Goal: Use online tool/utility: Utilize a website feature to perform a specific function

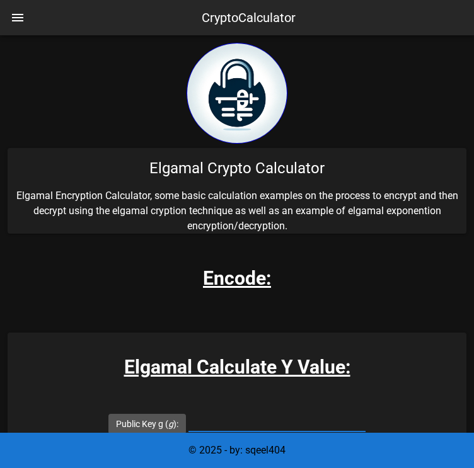
scroll to position [164, 0]
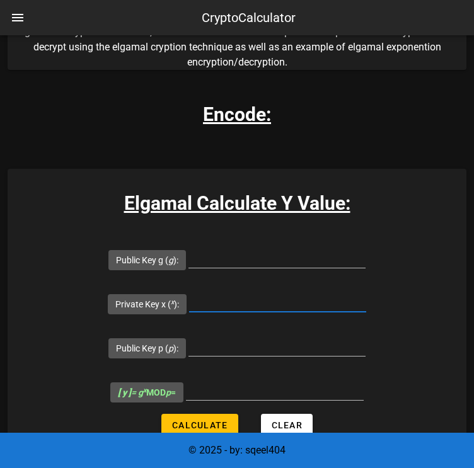
click at [220, 307] on input "Private Key x ( x ):" at bounding box center [277, 302] width 177 height 20
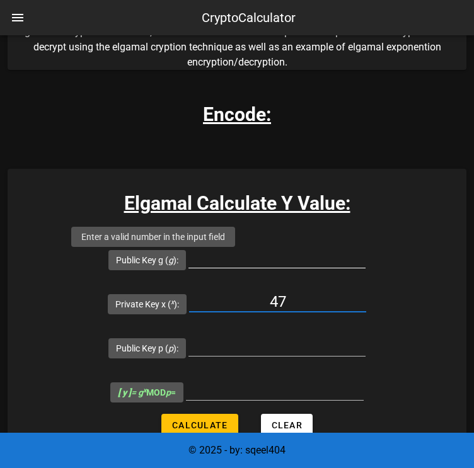
type input "47"
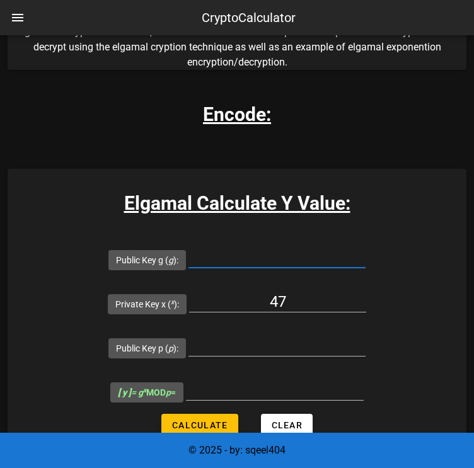
click at [219, 249] on input "Public Key g ( g ):" at bounding box center [276, 257] width 177 height 20
type input "2585"
click at [267, 346] on input "Public Key p ( p ):" at bounding box center [276, 346] width 177 height 20
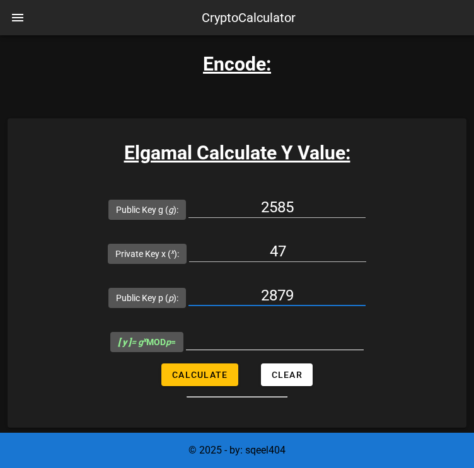
scroll to position [219, 0]
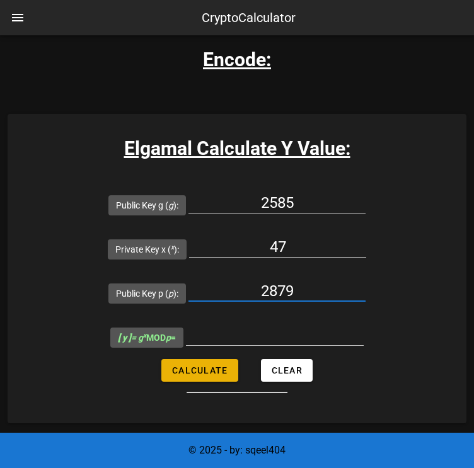
type input "2879"
click at [217, 378] on button "Calculate" at bounding box center [199, 370] width 76 height 23
type input "2826"
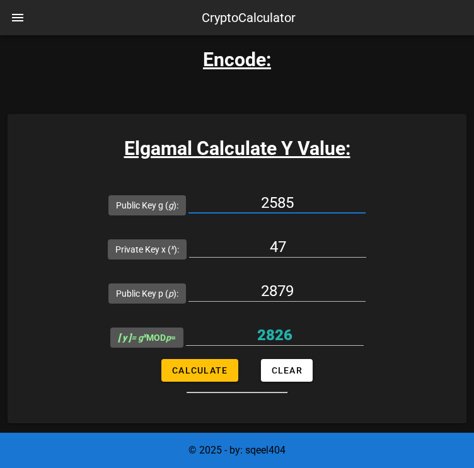
drag, startPoint x: 282, startPoint y: 203, endPoint x: 229, endPoint y: 207, distance: 52.4
click at [229, 207] on input "2585" at bounding box center [276, 203] width 177 height 20
type input "2826"
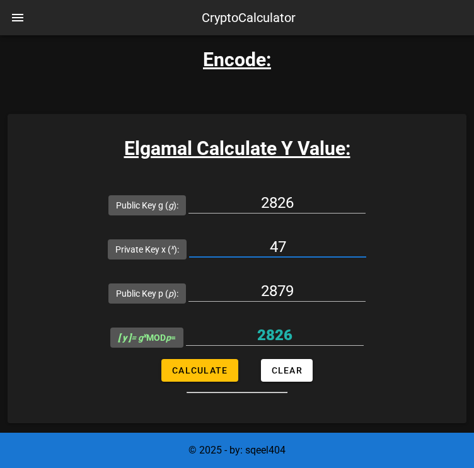
click at [290, 241] on input "47" at bounding box center [277, 247] width 177 height 20
type input "4"
type input "154"
click at [297, 283] on input "2879" at bounding box center [276, 291] width 177 height 20
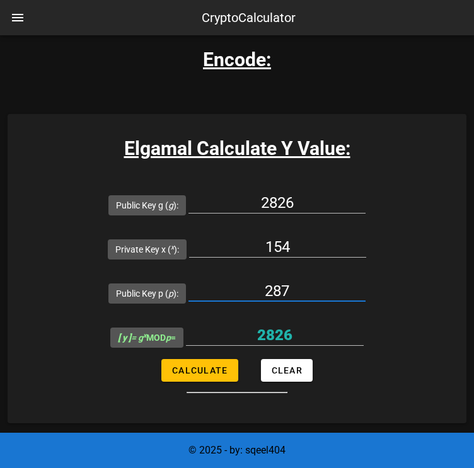
type input "2879"
click at [216, 365] on span "Calculate" at bounding box center [199, 370] width 56 height 10
type input "2343"
click at [302, 244] on input "154" at bounding box center [277, 247] width 177 height 20
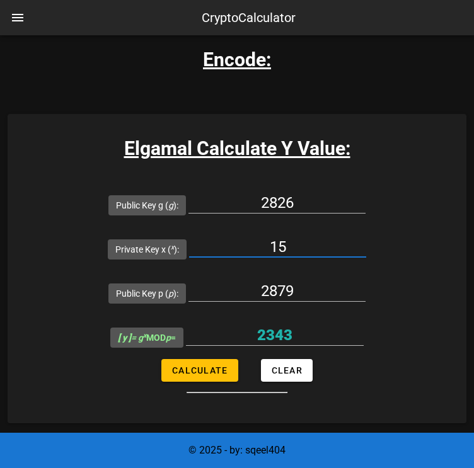
type input "1"
type input "96"
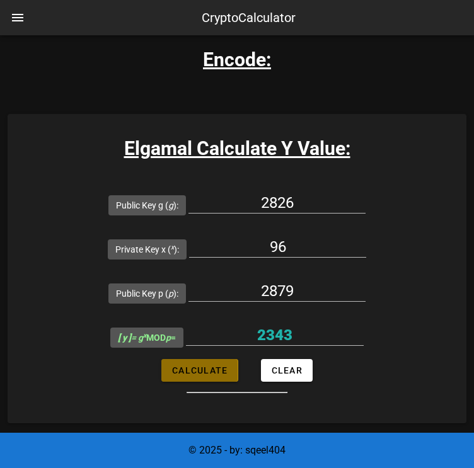
click at [198, 372] on span "Calculate" at bounding box center [199, 370] width 56 height 10
type input "1845"
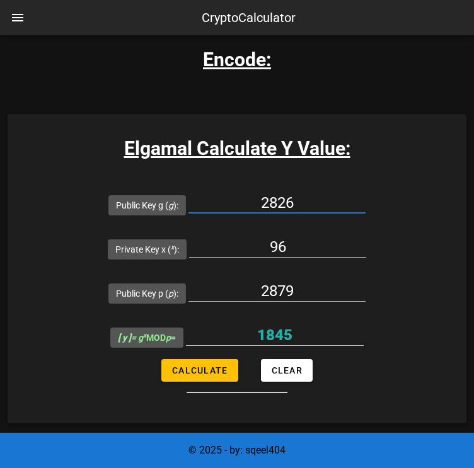
click at [302, 206] on input "2826" at bounding box center [276, 203] width 177 height 20
type input "2"
type input "2585"
click at [292, 251] on input "96" at bounding box center [277, 247] width 177 height 20
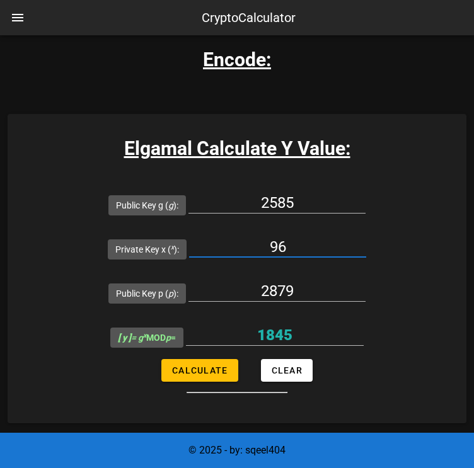
type input "9"
type input "154"
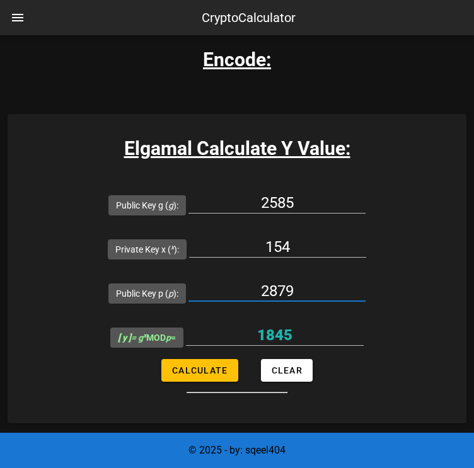
click at [301, 291] on input "2879" at bounding box center [276, 291] width 177 height 20
type input "2879"
click at [225, 361] on button "Calculate" at bounding box center [199, 370] width 76 height 23
type input "1309"
click at [301, 205] on input "2585" at bounding box center [276, 203] width 177 height 20
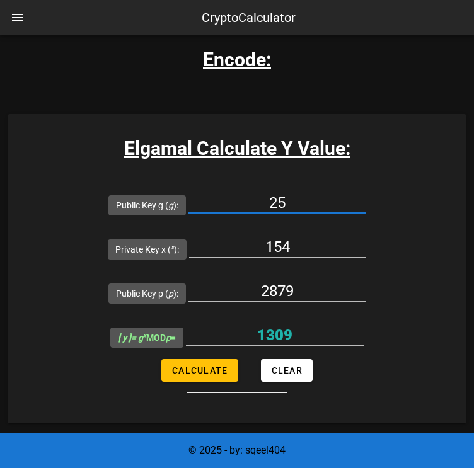
type input "2"
click at [298, 241] on input "154" at bounding box center [277, 247] width 177 height 20
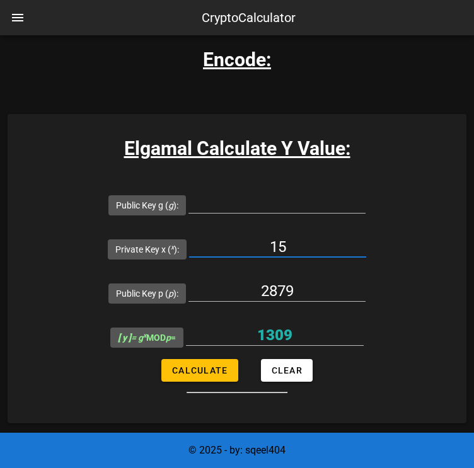
type input "1"
click at [287, 205] on input "Public Key g ( g ):" at bounding box center [276, 203] width 177 height 20
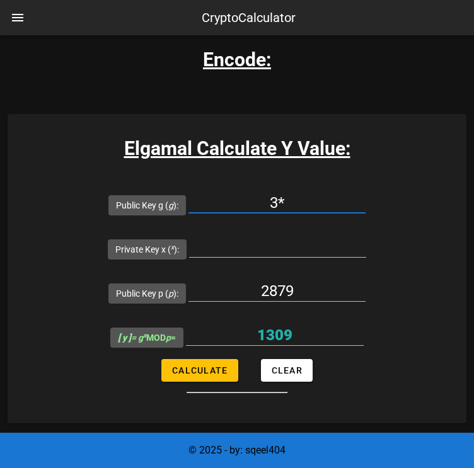
type input "3"
type input "7029"
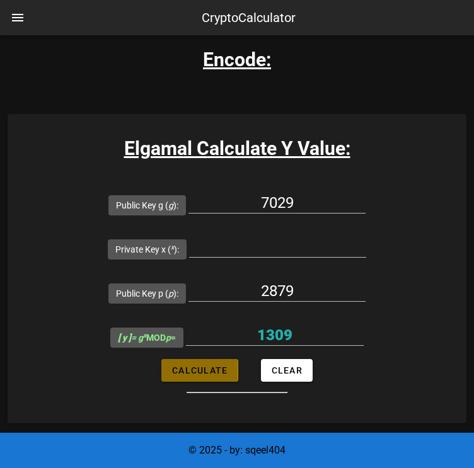
click at [205, 367] on span "Calculate" at bounding box center [199, 370] width 56 height 10
type input "All fields are required"
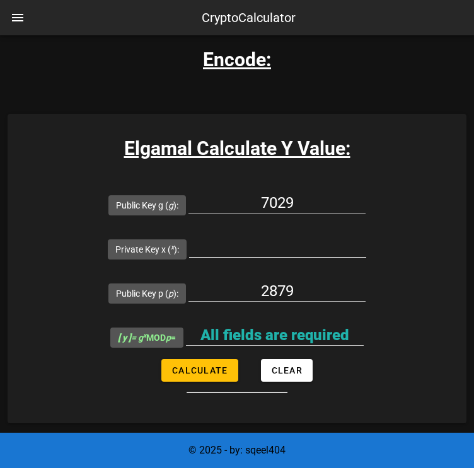
click at [267, 258] on div at bounding box center [277, 254] width 177 height 34
click at [273, 254] on input "Private Key x ( x ):" at bounding box center [277, 247] width 177 height 20
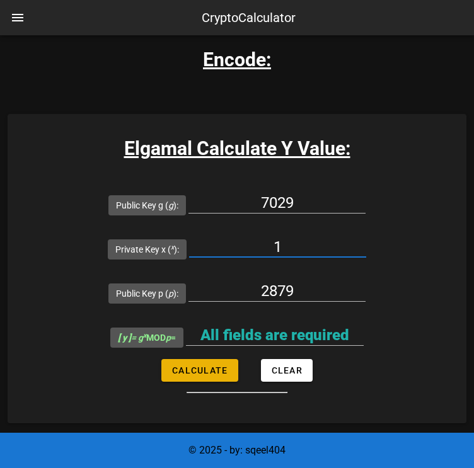
type input "1"
click at [210, 380] on button "Calculate" at bounding box center [199, 370] width 76 height 23
type input "1271"
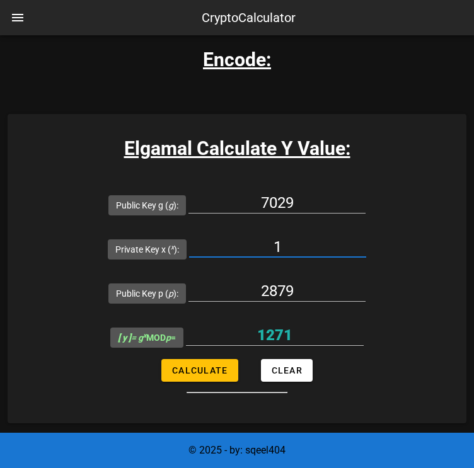
click at [290, 250] on input "1" at bounding box center [277, 247] width 177 height 20
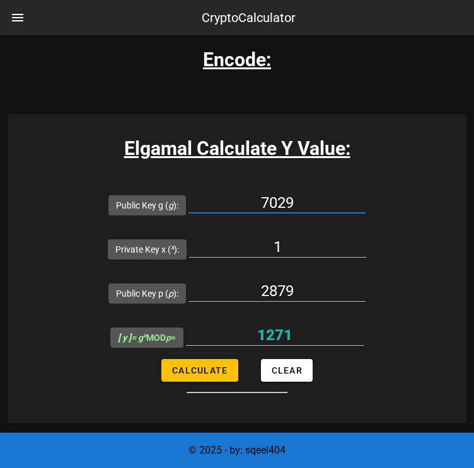
click at [304, 203] on input "7029" at bounding box center [276, 203] width 177 height 20
type input "7"
click at [236, 205] on input "Public Key g ( g ):" at bounding box center [276, 203] width 177 height 20
click at [216, 363] on form "Public Key g ( g ): 3.2343 Private Key x ( x ): 1 Public Key p ( p ): 2879 [ y …" at bounding box center [237, 288] width 458 height 210
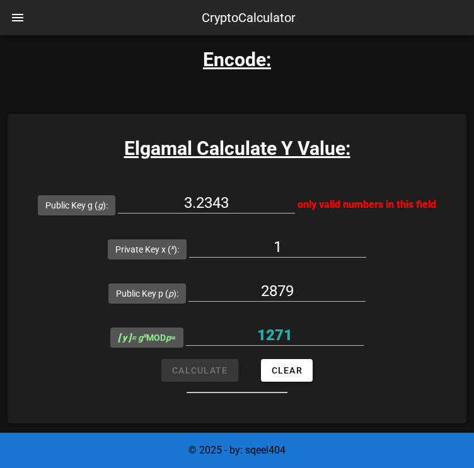
click at [224, 361] on form "Public Key g ( g ): 3.2343 only valid numbers in this field Private Key x ( x )…" at bounding box center [237, 288] width 458 height 210
click at [242, 206] on input "3.2343" at bounding box center [206, 203] width 177 height 20
click at [242, 208] on input "3.2343" at bounding box center [206, 203] width 177 height 20
type input "3"
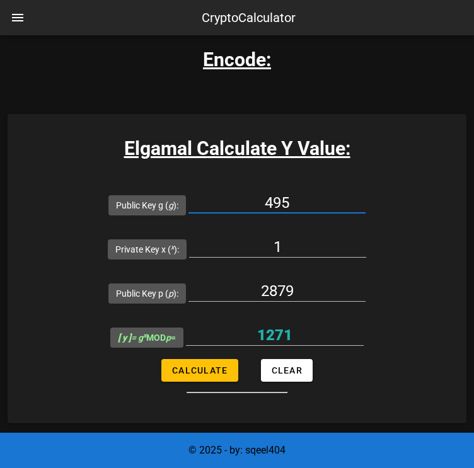
type input "495"
click at [304, 288] on input "2879" at bounding box center [276, 291] width 177 height 20
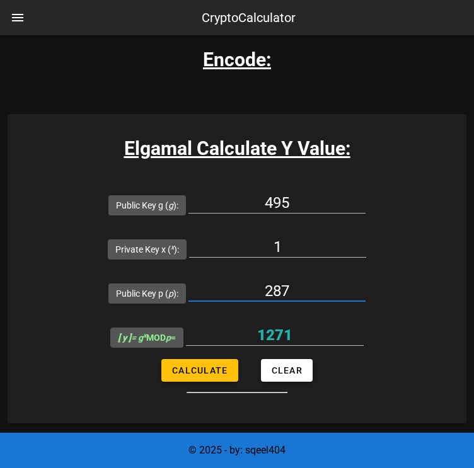
type input "2879"
click at [224, 374] on span "Calculate" at bounding box center [199, 370] width 56 height 10
type input "495"
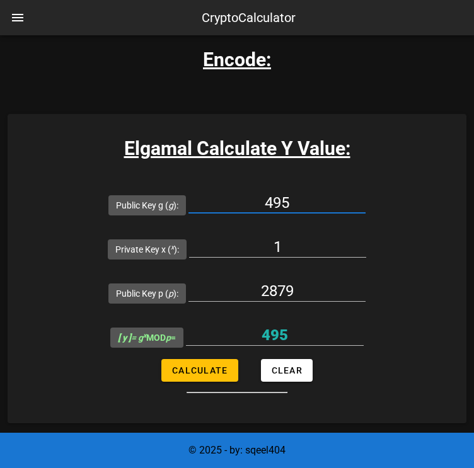
drag, startPoint x: 290, startPoint y: 197, endPoint x: 253, endPoint y: 205, distance: 38.7
click at [253, 205] on input "495" at bounding box center [276, 203] width 177 height 20
type input "1456"
click at [212, 367] on span "Calculate" at bounding box center [199, 370] width 56 height 10
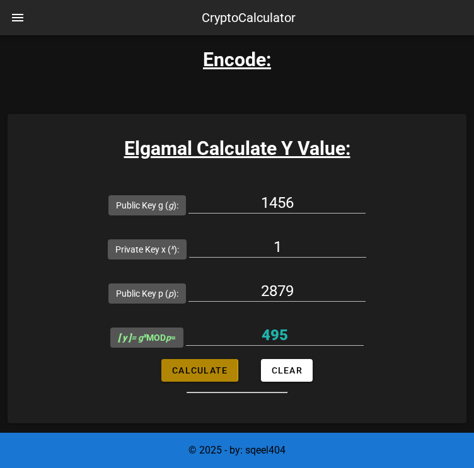
type input "1456"
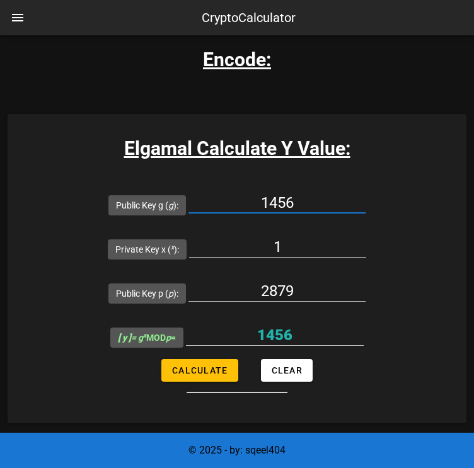
drag, startPoint x: 299, startPoint y: 201, endPoint x: 212, endPoint y: 211, distance: 88.1
click at [212, 211] on input "1456" at bounding box center [276, 203] width 177 height 20
paste input "345510"
type input "345510"
click at [209, 355] on div at bounding box center [275, 354] width 178 height 9
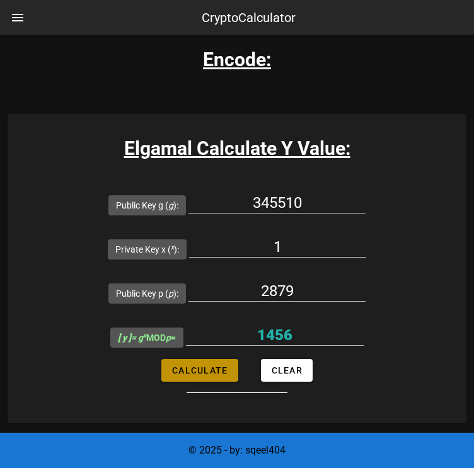
click at [210, 359] on button "Calculate" at bounding box center [199, 370] width 76 height 23
type input "30"
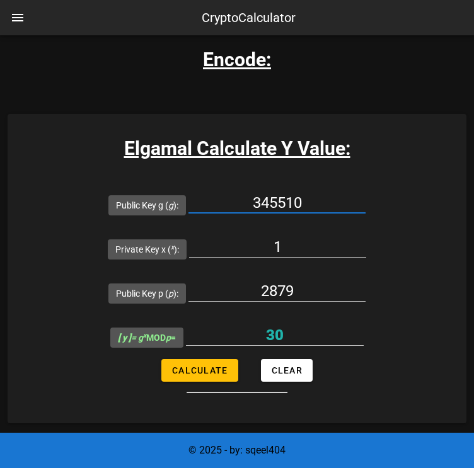
drag, startPoint x: 316, startPoint y: 200, endPoint x: 166, endPoint y: 181, distance: 150.4
click at [166, 183] on div "Public Key g ( g ): 345510" at bounding box center [236, 205] width 257 height 44
type input "1456"
click at [270, 246] on input "1" at bounding box center [277, 247] width 177 height 20
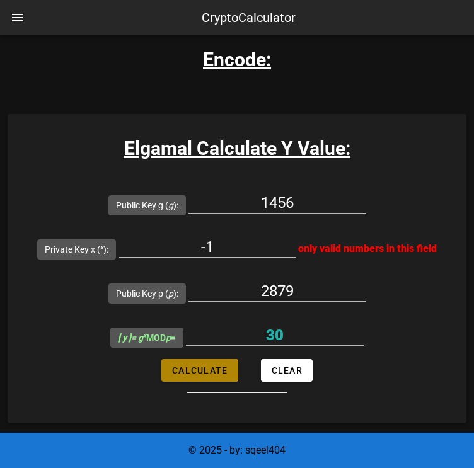
click at [198, 366] on form "Public Key g ( g ): 1456 Private Key x ( x ): -1 only valid numbers in this fie…" at bounding box center [237, 288] width 458 height 210
click at [239, 247] on input "-1" at bounding box center [206, 247] width 177 height 20
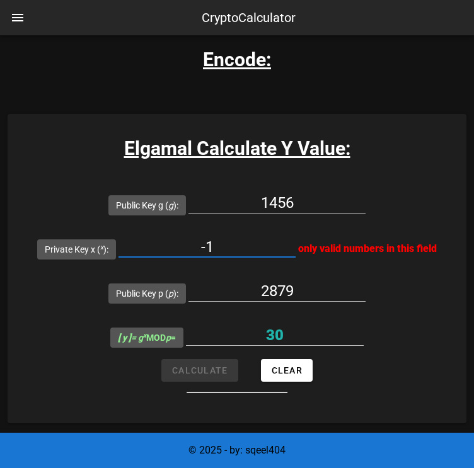
type input "-"
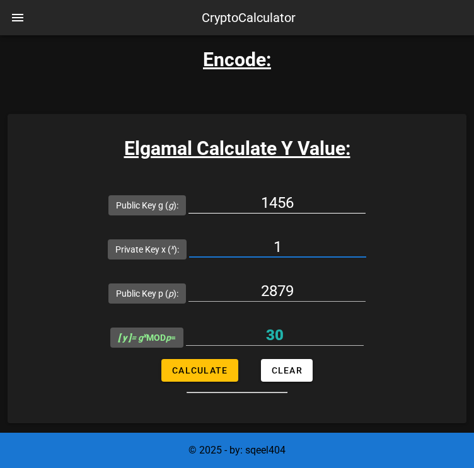
type input "1"
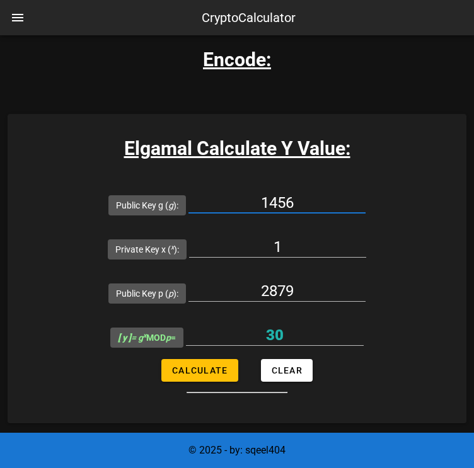
click at [264, 198] on input "1456" at bounding box center [276, 203] width 177 height 20
click at [204, 375] on form "Public Key g ( g ): 1/1456 Private Key x ( x ): 1 Public Key p ( p ): 2879 [ y …" at bounding box center [237, 288] width 458 height 210
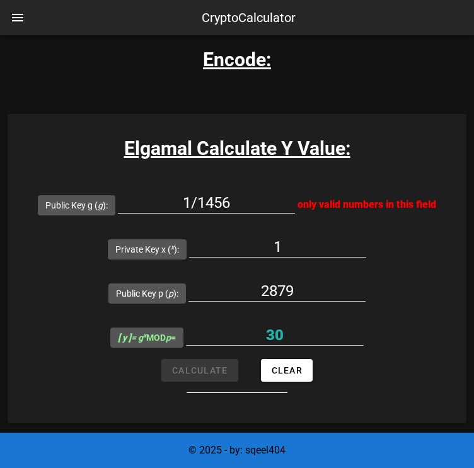
click at [199, 204] on input "1/1456" at bounding box center [206, 203] width 177 height 20
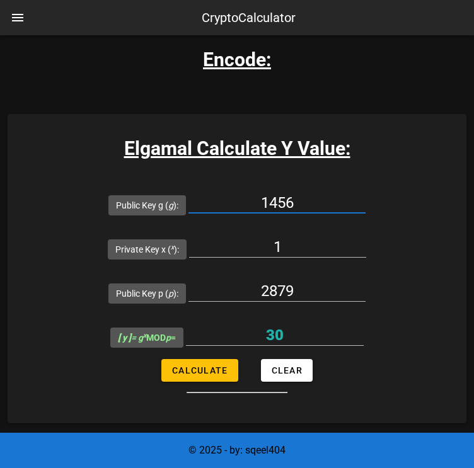
drag, startPoint x: 302, startPoint y: 194, endPoint x: 198, endPoint y: 203, distance: 105.0
click at [198, 203] on input "1456" at bounding box center [276, 203] width 177 height 20
paste input "0.0006868131868131869"
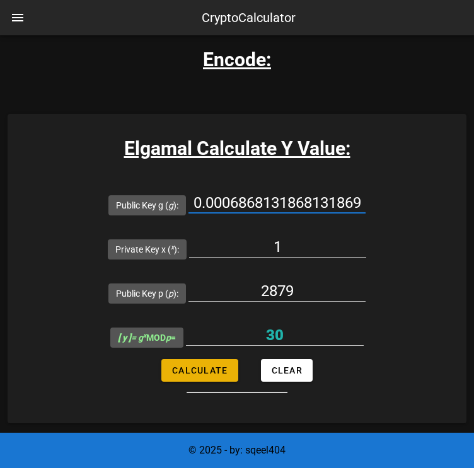
type input "0.0006868131868131869"
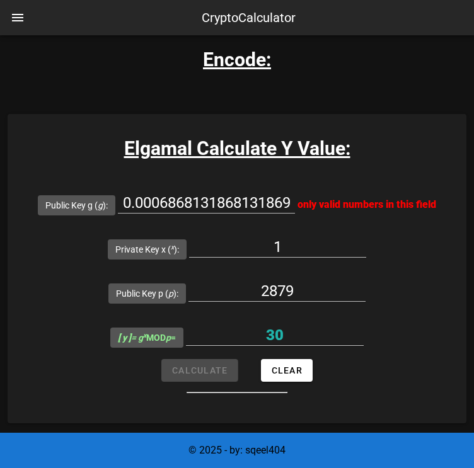
scroll to position [0, 0]
click at [202, 379] on form "Public Key g ( g ): 0.0006868131868131869 only valid numbers in this field Priv…" at bounding box center [237, 288] width 458 height 210
